Goal: Information Seeking & Learning: Find specific fact

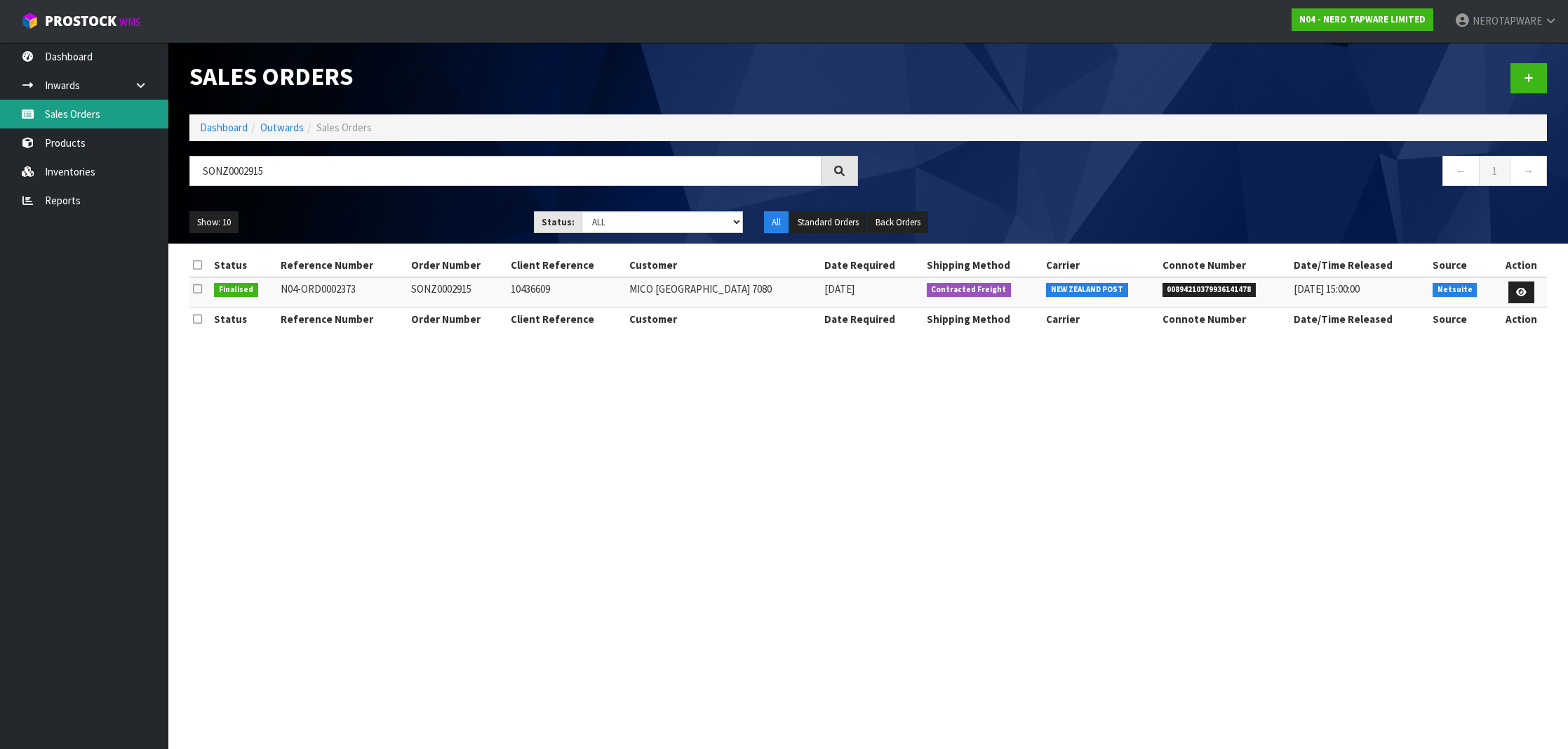
click at [59, 112] on link "Sales Orders" at bounding box center [84, 114] width 168 height 29
click at [64, 106] on link "Sales Orders" at bounding box center [84, 114] width 168 height 29
click at [100, 107] on link "Sales Orders" at bounding box center [84, 114] width 168 height 29
click at [100, 117] on link "Sales Orders" at bounding box center [84, 114] width 168 height 29
drag, startPoint x: 646, startPoint y: 174, endPoint x: 339, endPoint y: 151, distance: 307.9
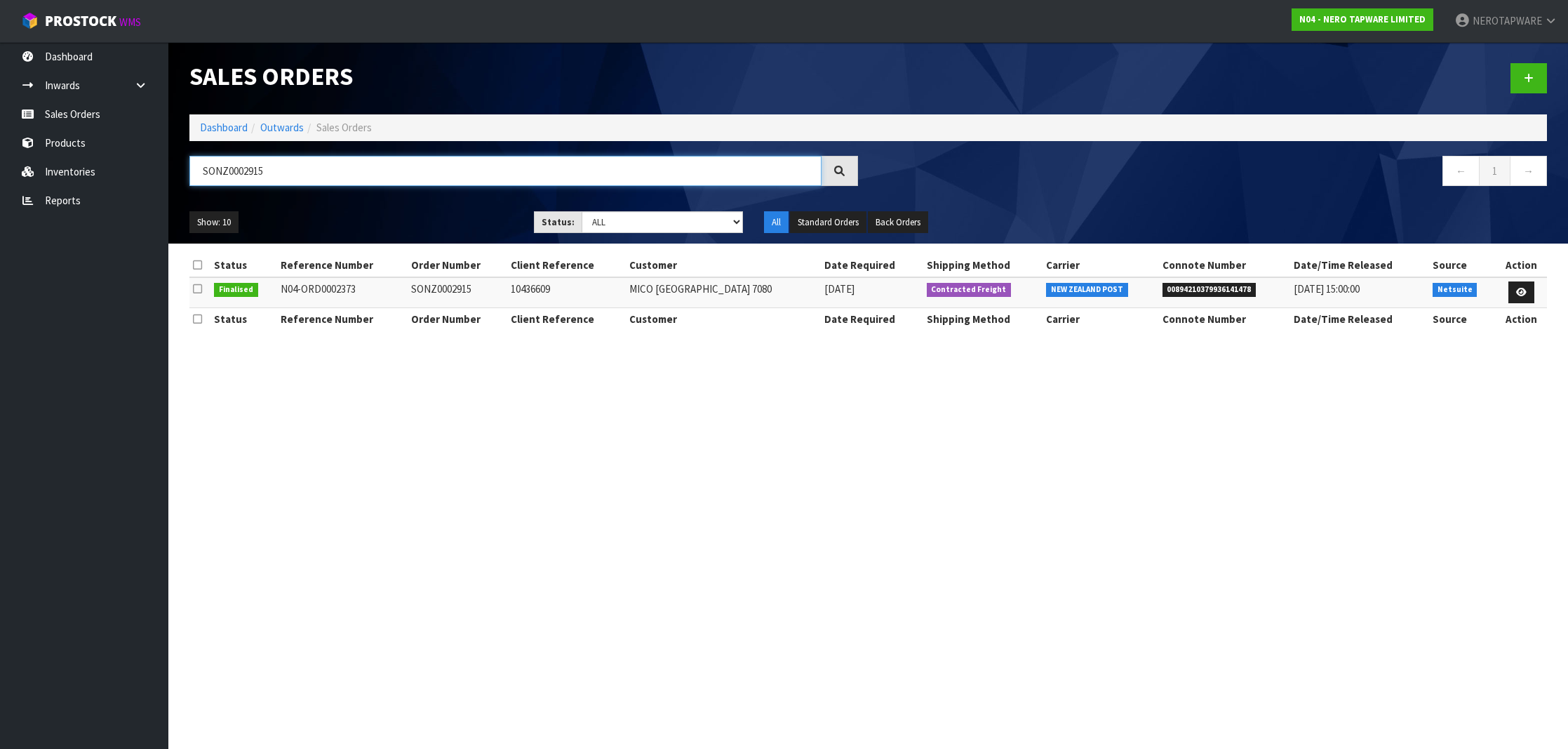
click at [339, 151] on div "Sales Orders Dashboard Outwards Sales Orders SONZ0002915 ← 1 → Show: 10 5 10 25…" at bounding box center [868, 143] width 1379 height 202
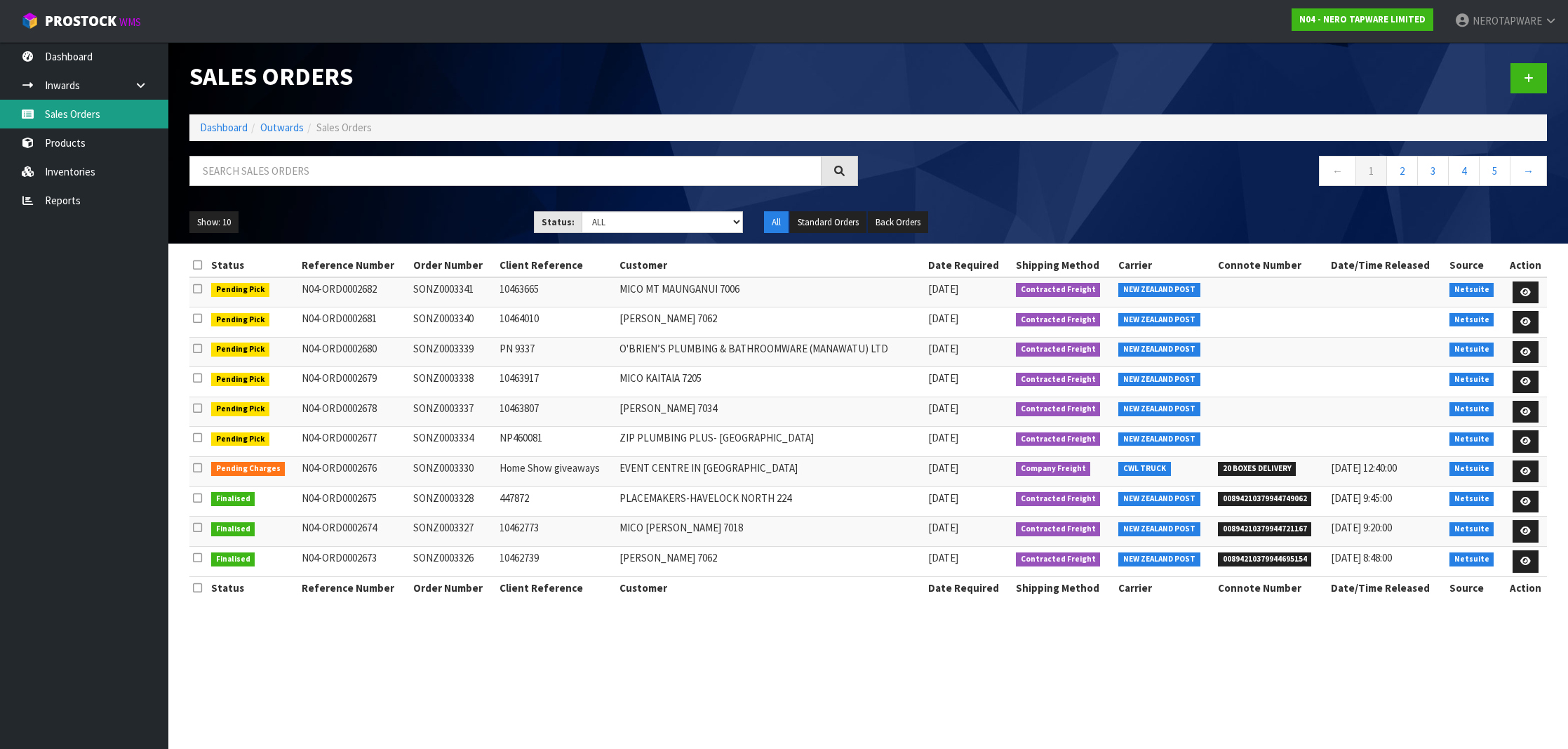
click at [71, 115] on link "Sales Orders" at bounding box center [84, 114] width 168 height 29
click at [1527, 170] on link "→" at bounding box center [1528, 171] width 37 height 30
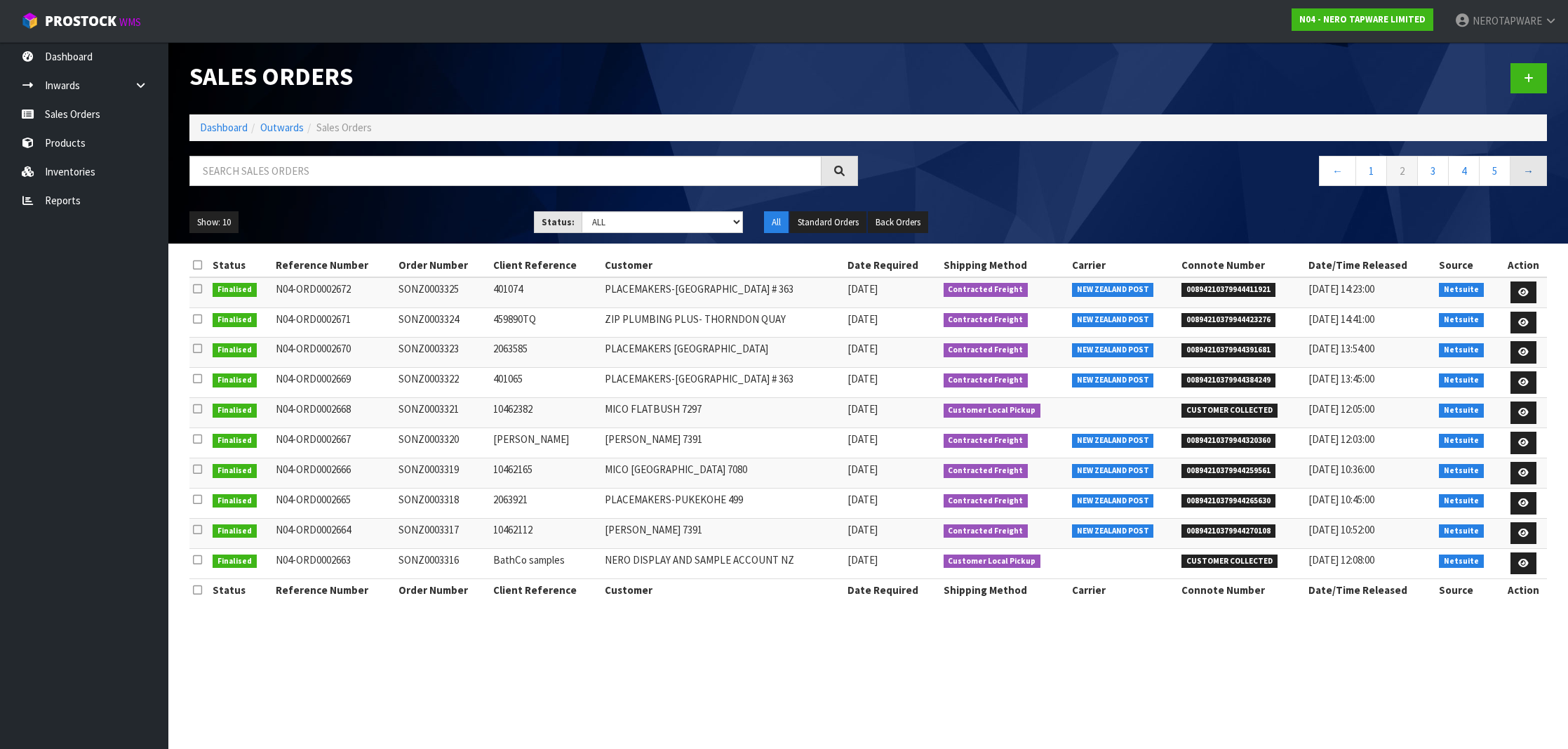
click at [1527, 170] on link "→" at bounding box center [1528, 171] width 37 height 30
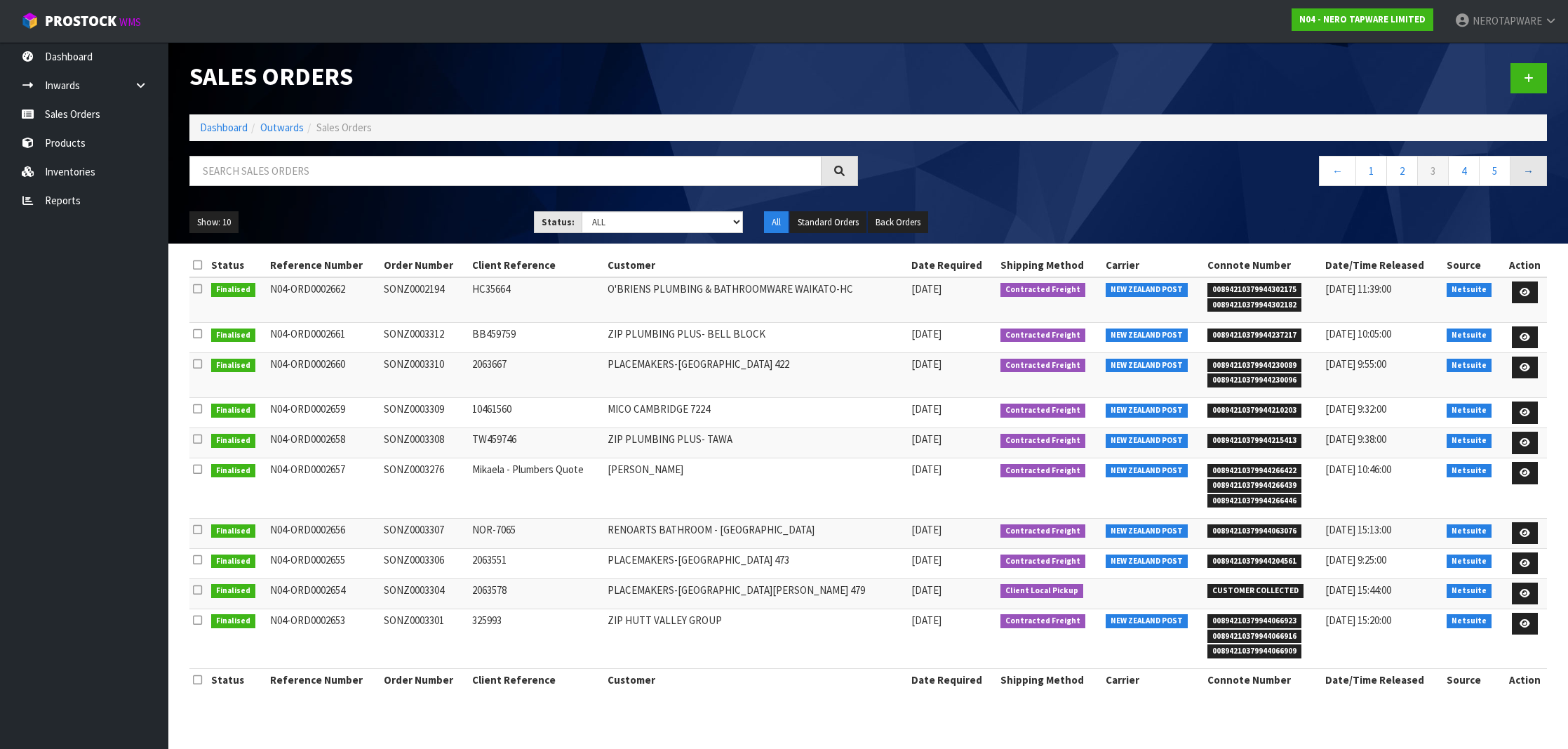
click at [1527, 170] on link "→" at bounding box center [1528, 171] width 37 height 30
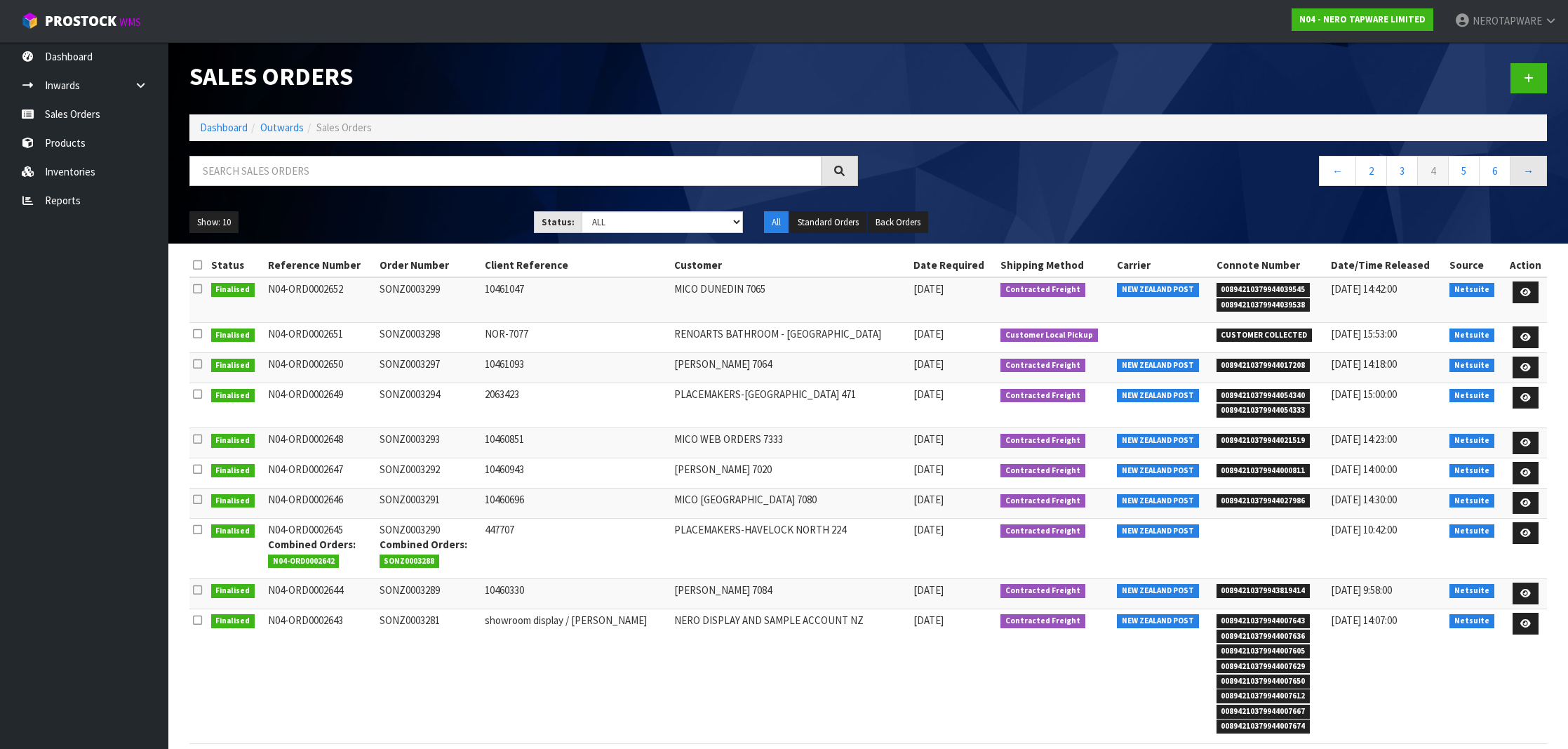
click at [1527, 170] on link "→" at bounding box center [1528, 171] width 37 height 30
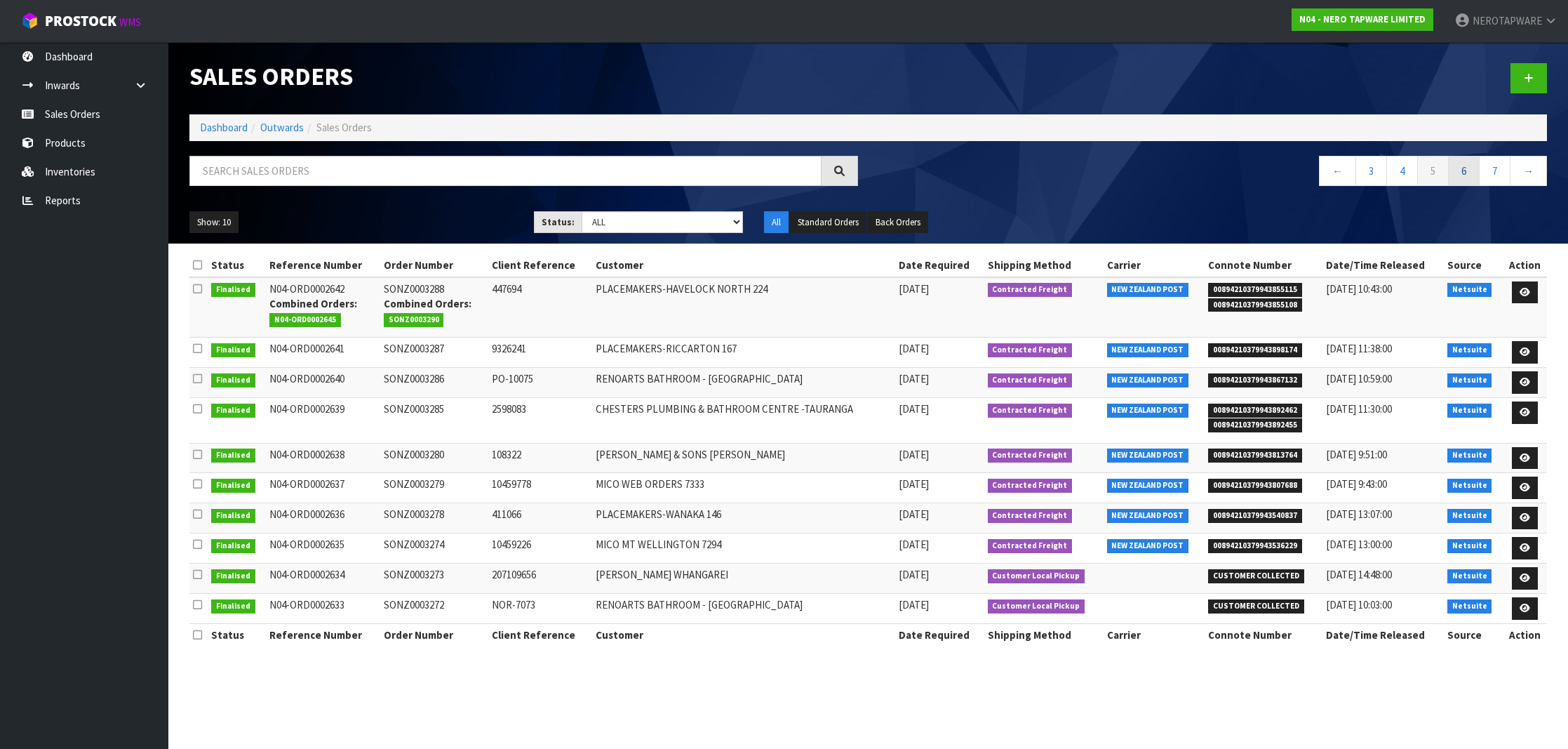
click at [1461, 176] on link "6" at bounding box center [1464, 171] width 31 height 30
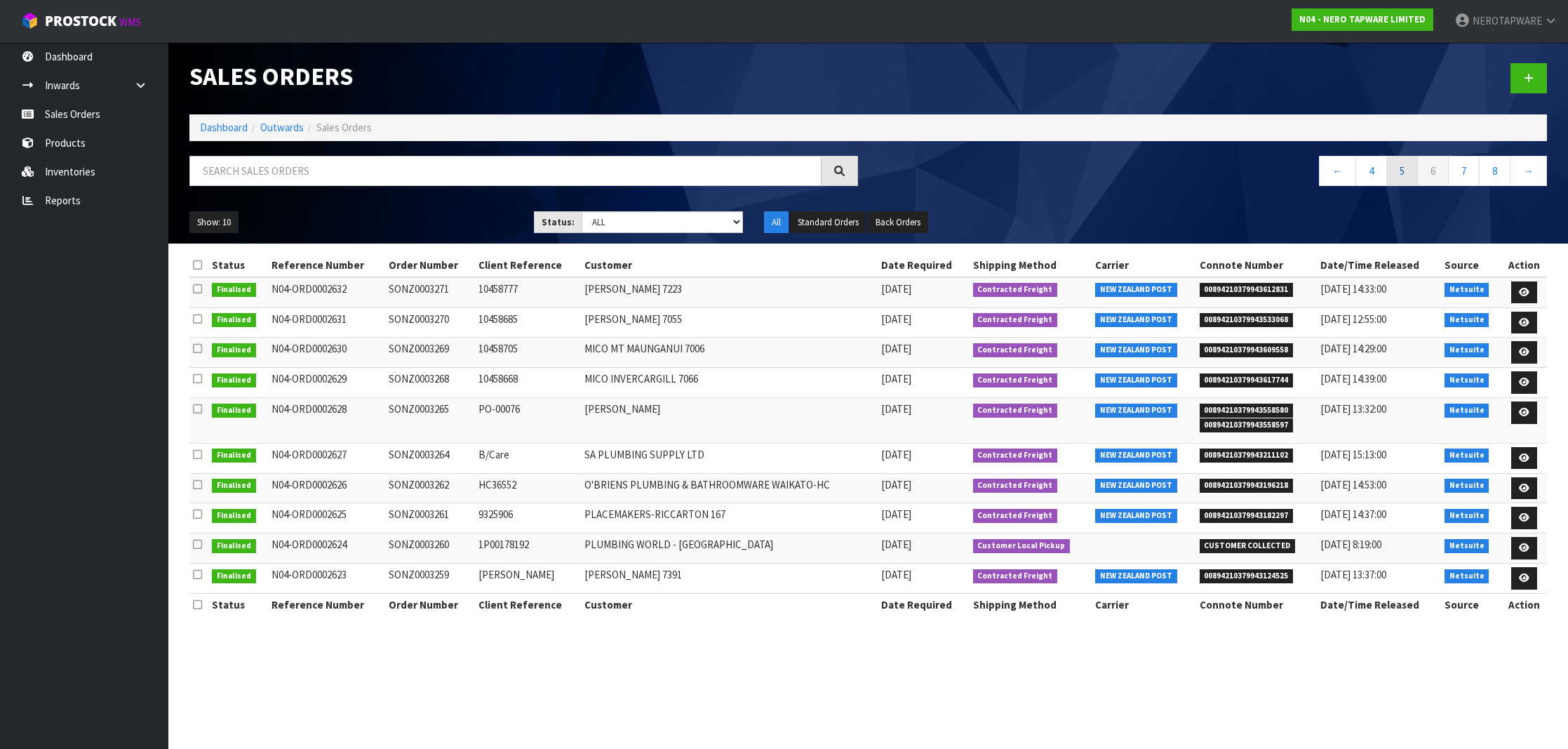
click at [1391, 169] on link "5" at bounding box center [1401, 171] width 31 height 30
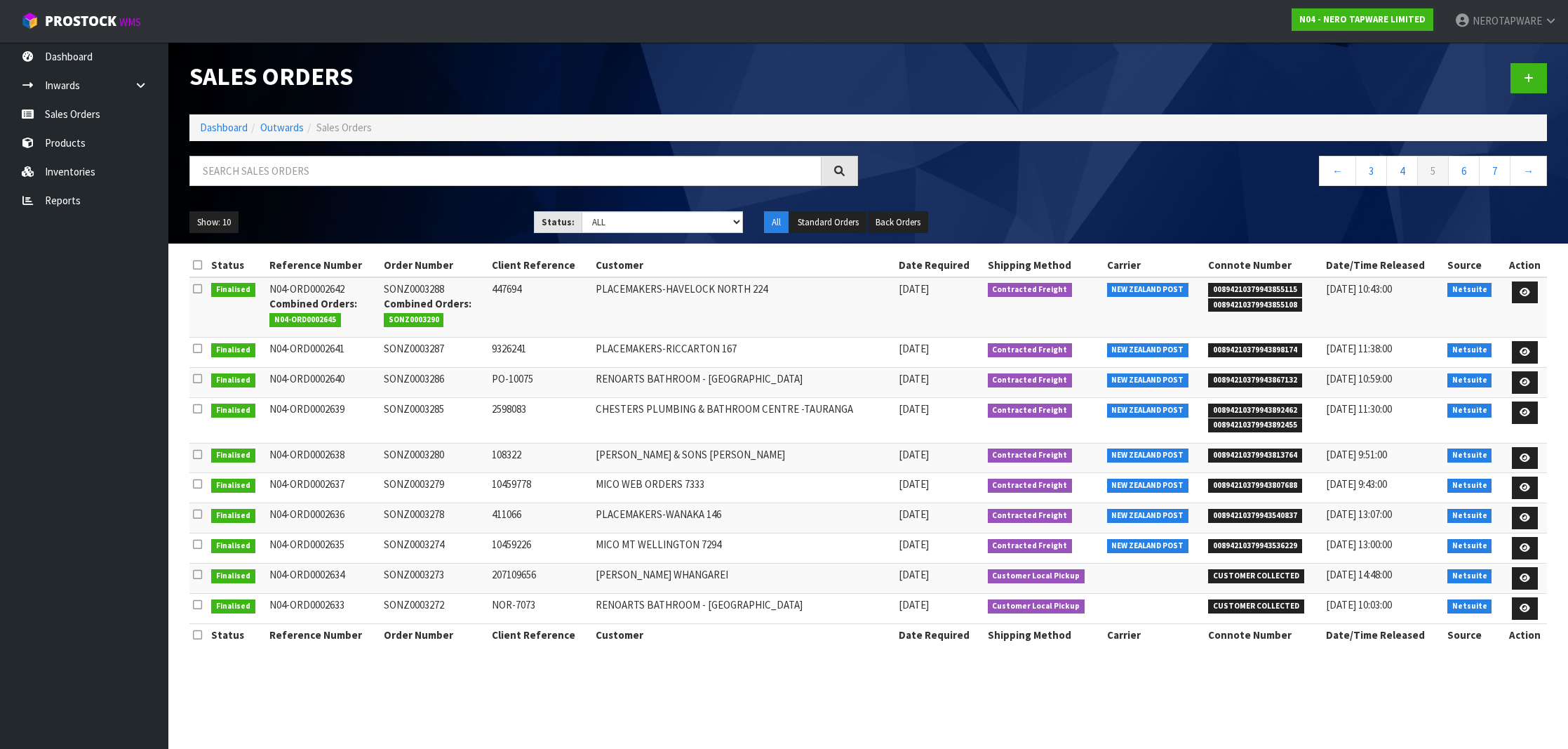
scroll to position [1, 0]
click at [1279, 515] on span "00894210379943540837" at bounding box center [1254, 516] width 94 height 14
copy span "00894210379943540837"
